Goal: Information Seeking & Learning: Compare options

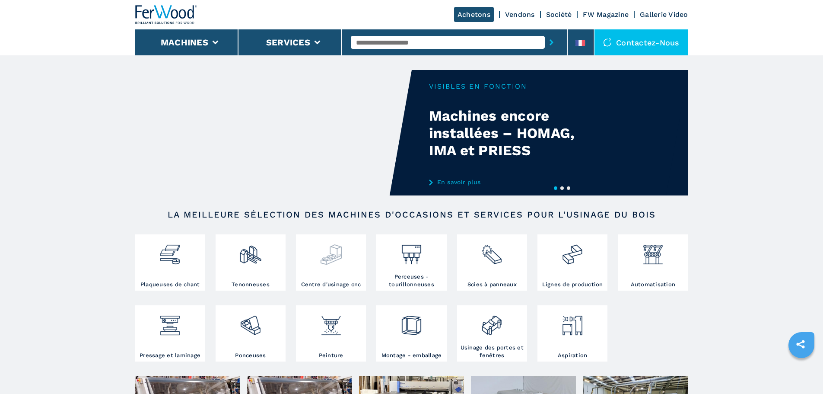
click at [338, 263] on img at bounding box center [331, 250] width 23 height 29
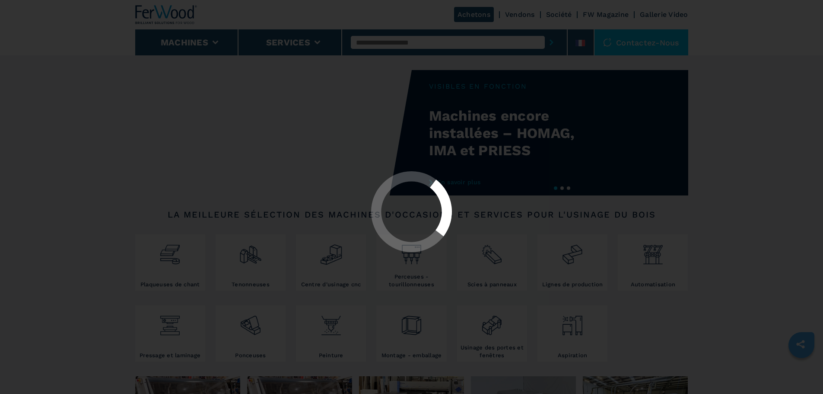
select select "**********"
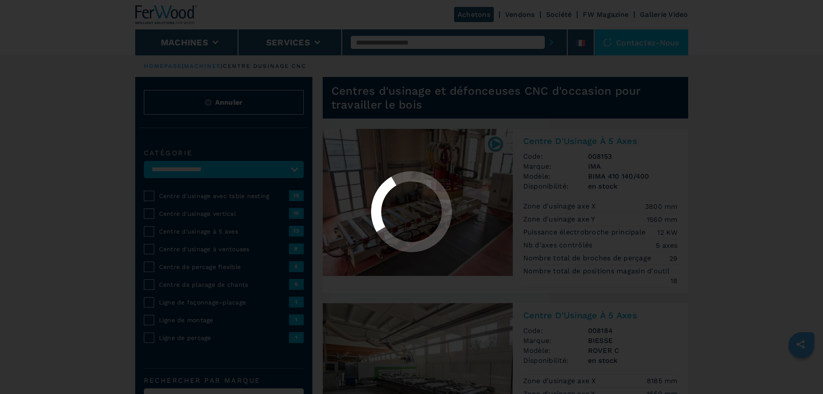
select select "**********"
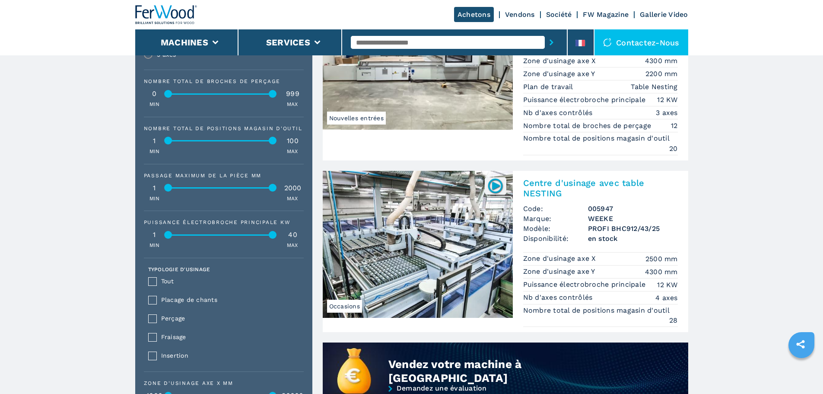
scroll to position [519, 0]
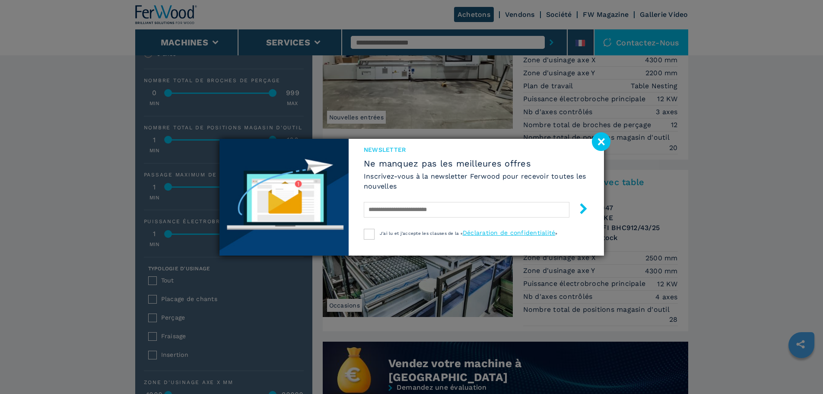
click at [602, 139] on image at bounding box center [601, 141] width 19 height 19
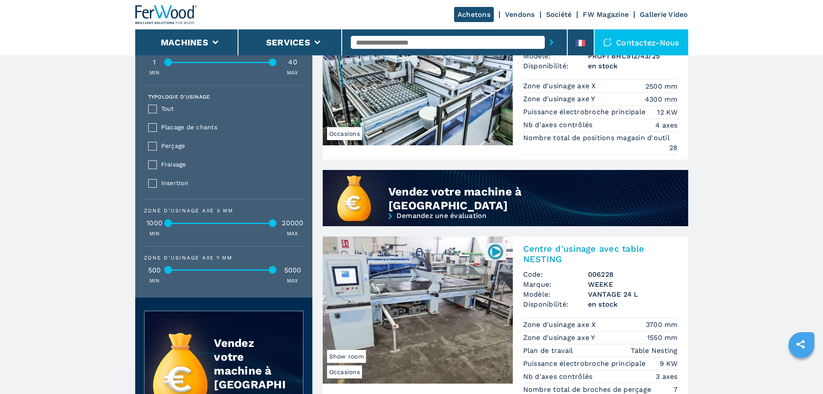
scroll to position [692, 0]
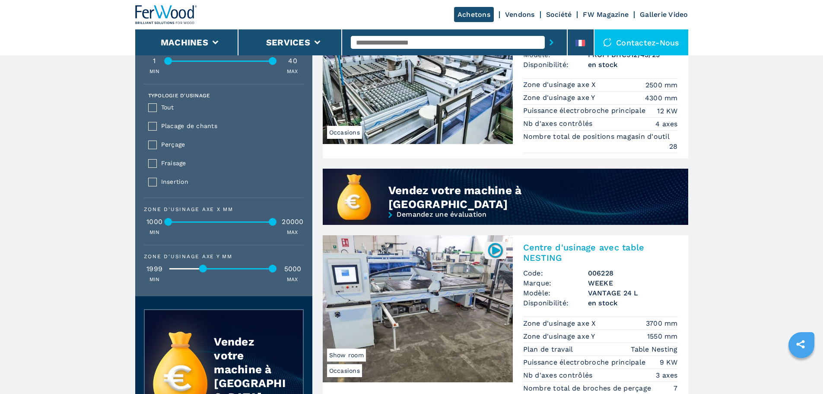
drag, startPoint x: 169, startPoint y: 274, endPoint x: 204, endPoint y: 280, distance: 35.4
click at [204, 280] on div "Zone d'usinage axe Y mm 1999 5000 MIN MAX" at bounding box center [224, 268] width 160 height 29
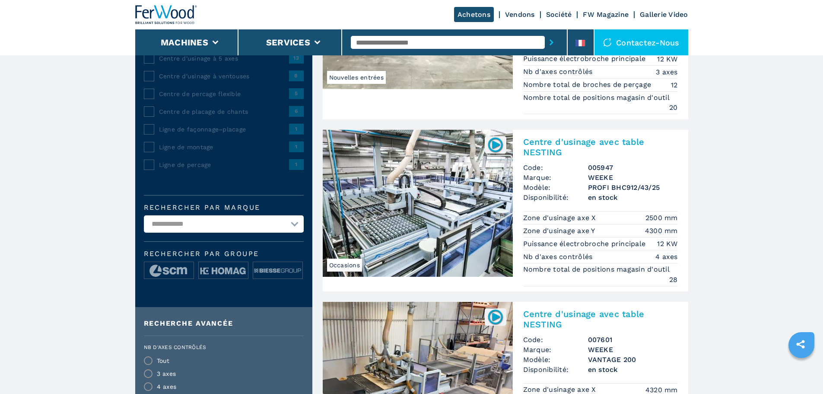
scroll to position [0, 0]
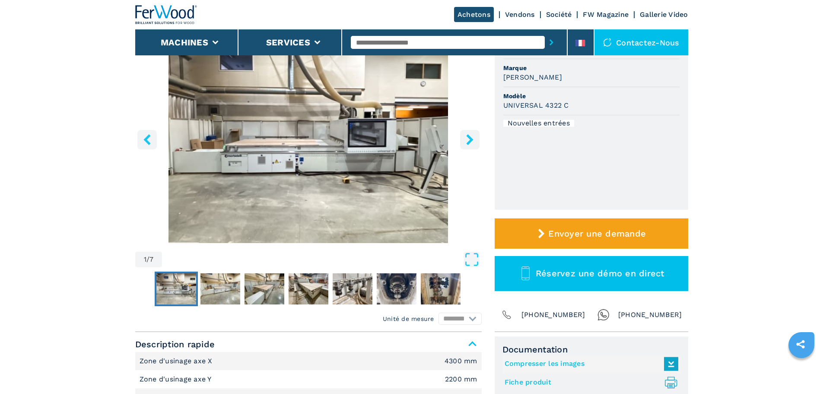
scroll to position [86, 0]
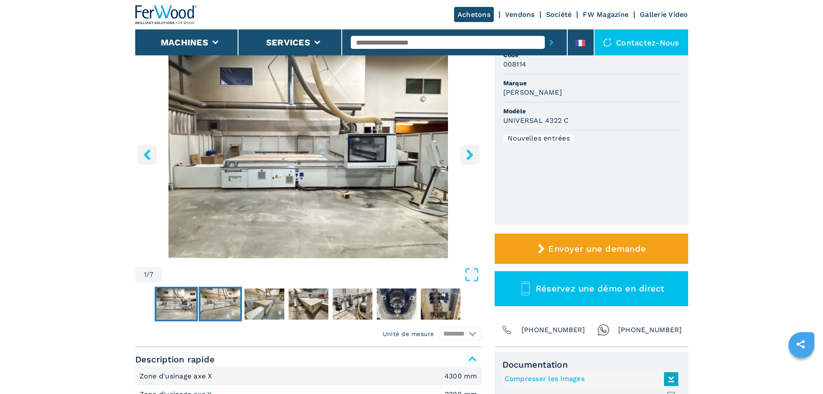
click at [216, 304] on img "Go to Slide 2" at bounding box center [221, 303] width 40 height 31
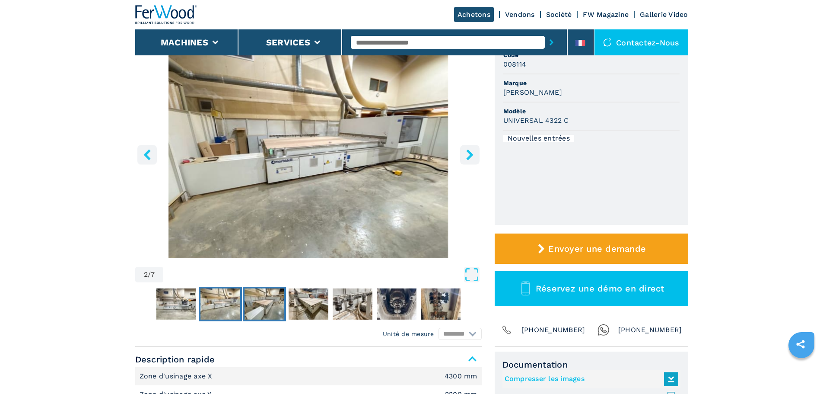
click at [266, 306] on img "Go to Slide 3" at bounding box center [265, 303] width 40 height 31
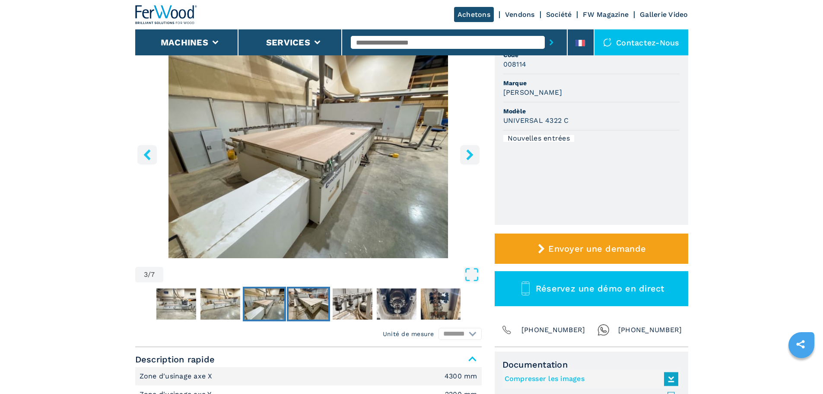
click at [307, 306] on img "Go to Slide 4" at bounding box center [309, 303] width 40 height 31
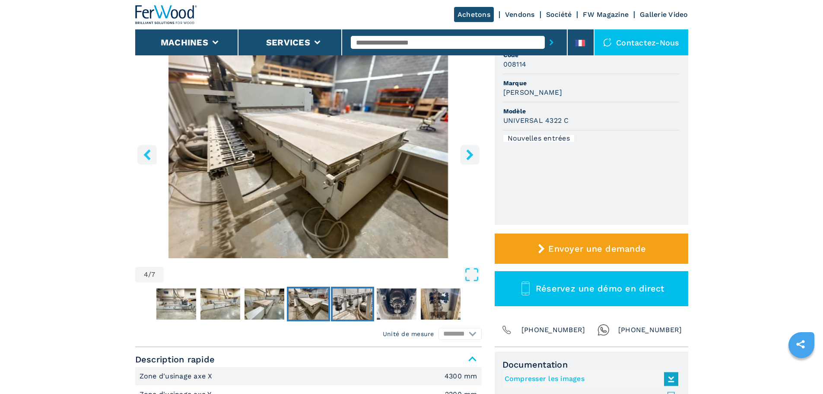
click at [360, 306] on img "Go to Slide 5" at bounding box center [353, 303] width 40 height 31
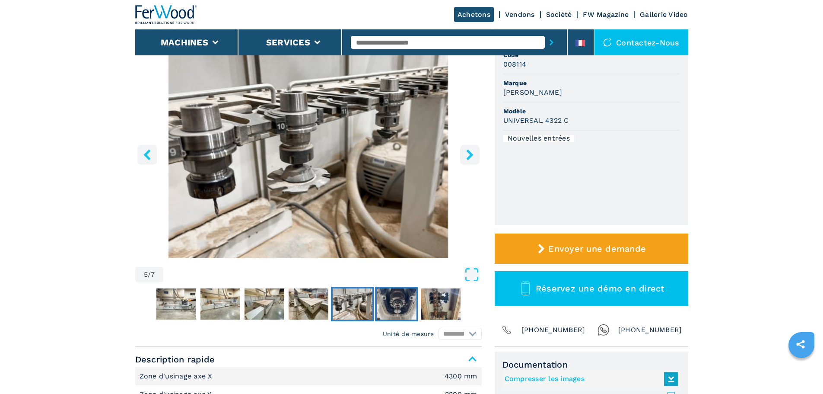
click at [392, 311] on img "Go to Slide 6" at bounding box center [397, 303] width 40 height 31
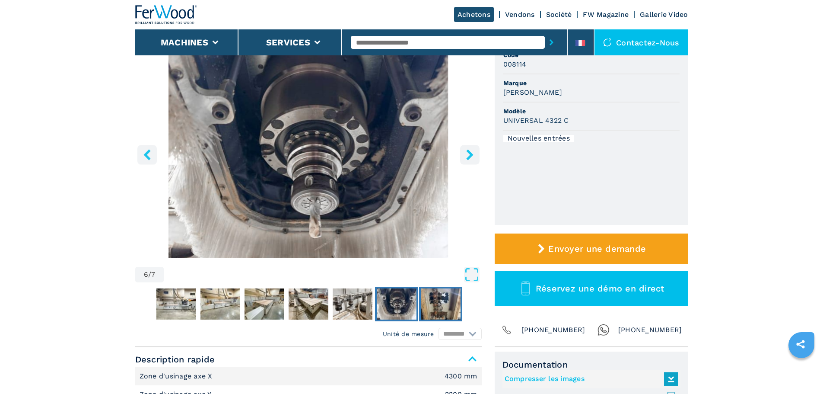
click at [436, 309] on img "Go to Slide 7" at bounding box center [441, 303] width 40 height 31
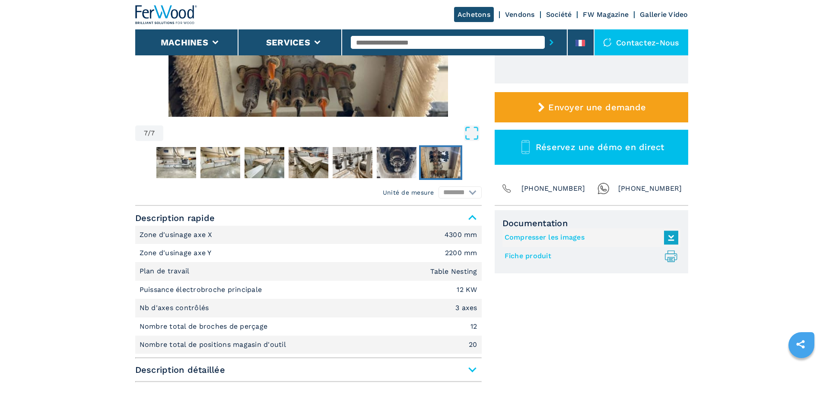
scroll to position [259, 0]
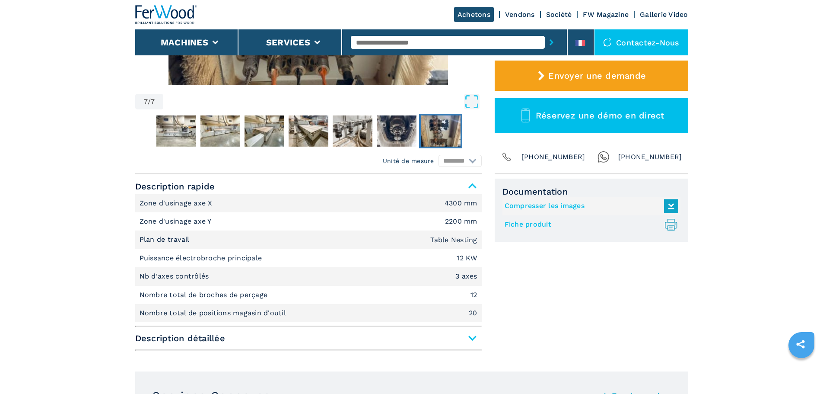
click at [473, 337] on span "Description détaillée" at bounding box center [308, 338] width 347 height 16
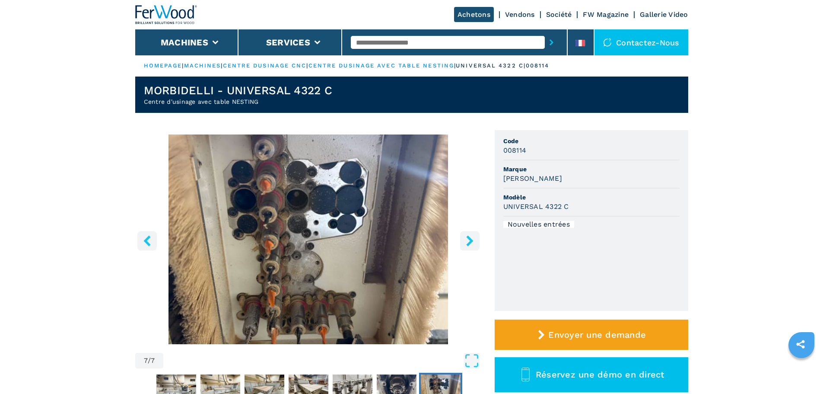
scroll to position [0, 0]
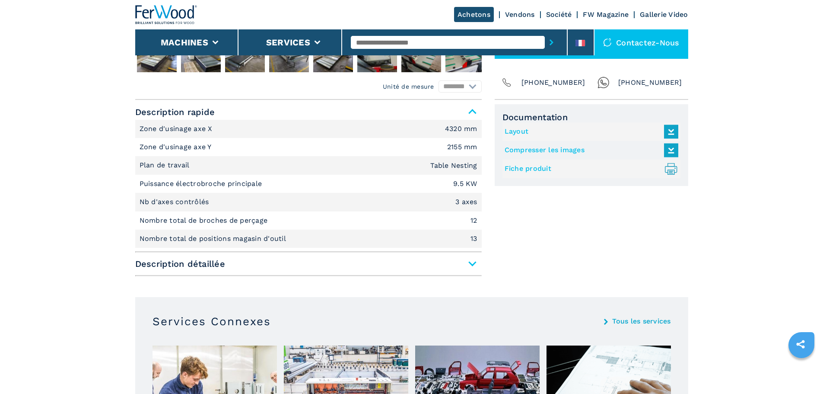
scroll to position [346, 0]
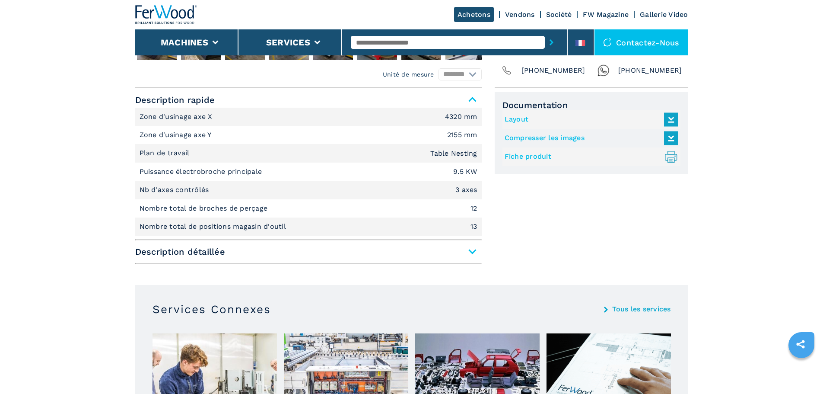
click at [472, 252] on span "Description détaillée" at bounding box center [308, 252] width 347 height 16
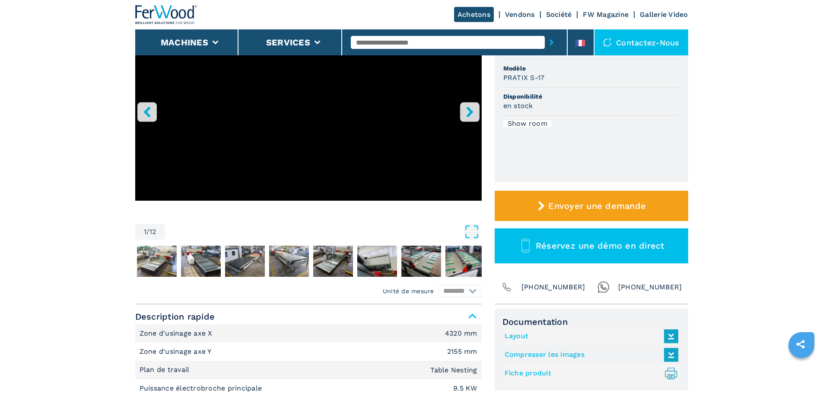
scroll to position [130, 0]
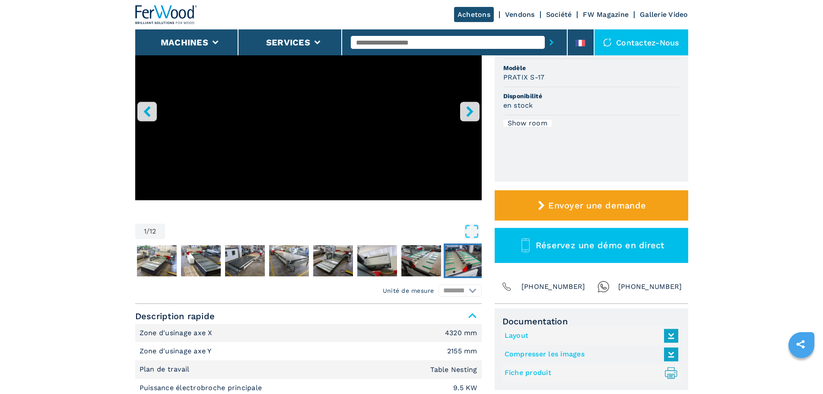
click at [471, 254] on img "Go to Slide 9" at bounding box center [466, 260] width 40 height 31
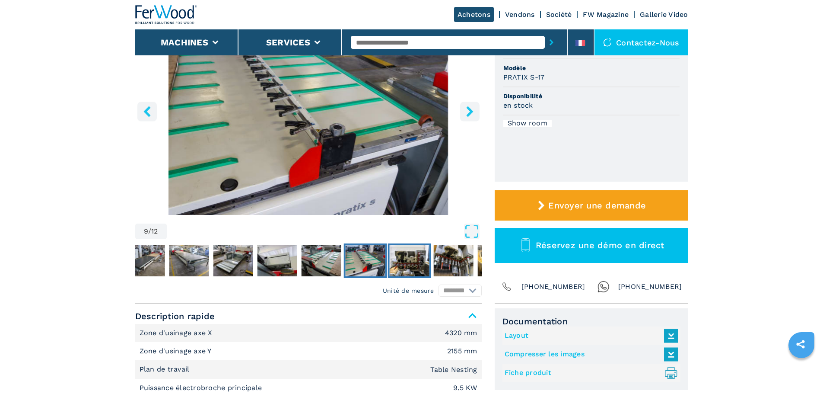
click at [410, 253] on img "Go to Slide 10" at bounding box center [409, 260] width 40 height 31
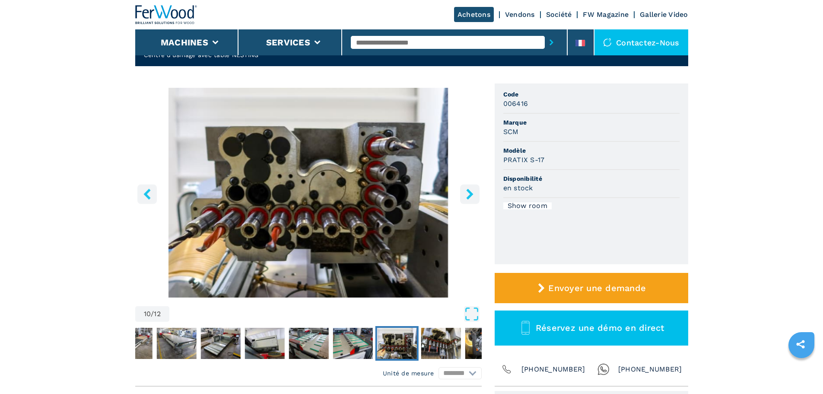
scroll to position [43, 0]
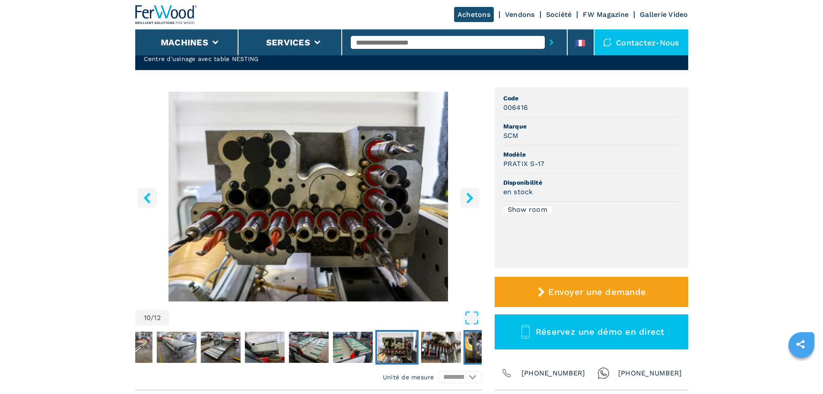
click at [472, 347] on img "Go to Slide 12" at bounding box center [485, 347] width 40 height 31
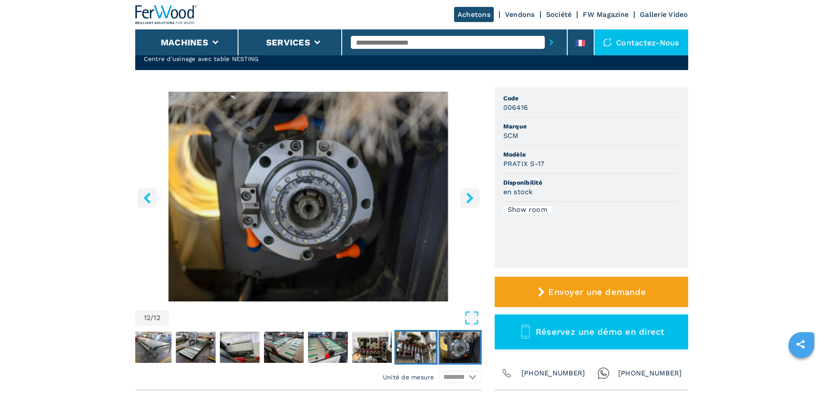
click at [418, 348] on img "Go to Slide 11" at bounding box center [416, 347] width 40 height 31
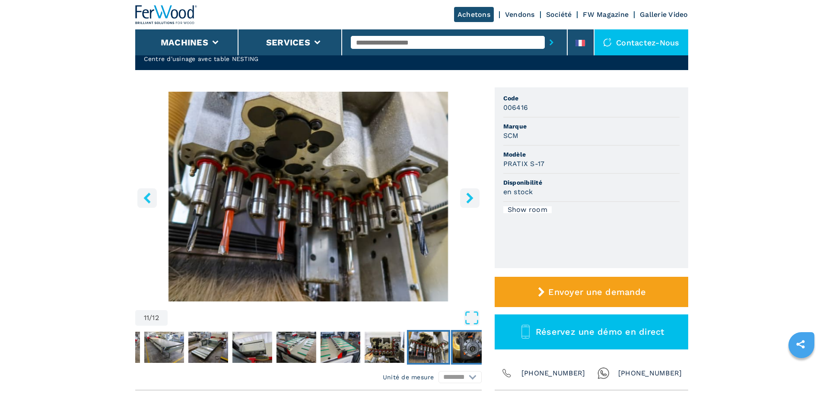
drag, startPoint x: 464, startPoint y: 345, endPoint x: 466, endPoint y: 340, distance: 5.3
click at [464, 345] on img "Go to Slide 12" at bounding box center [473, 347] width 40 height 31
